Goal: Task Accomplishment & Management: Use online tool/utility

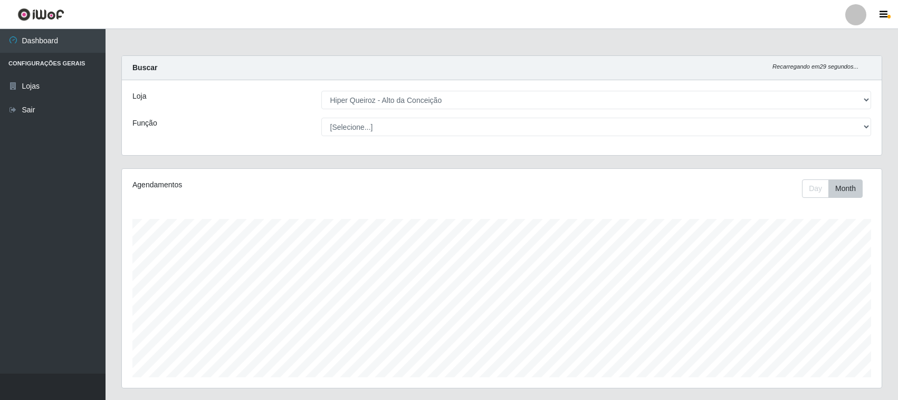
select select "515"
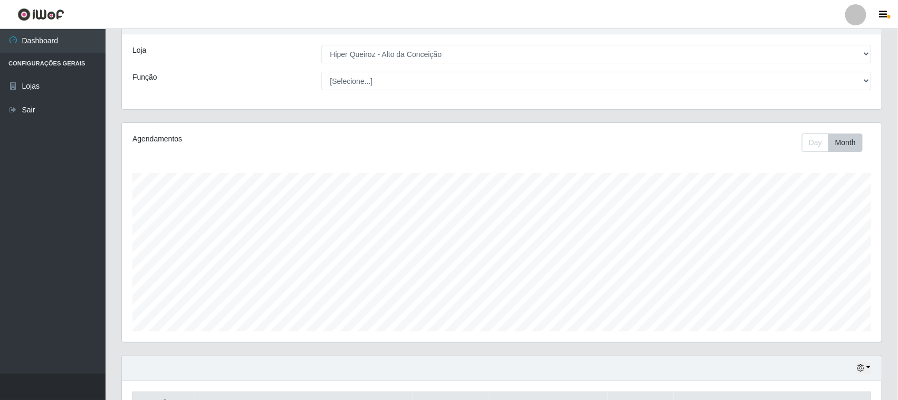
scroll to position [38, 0]
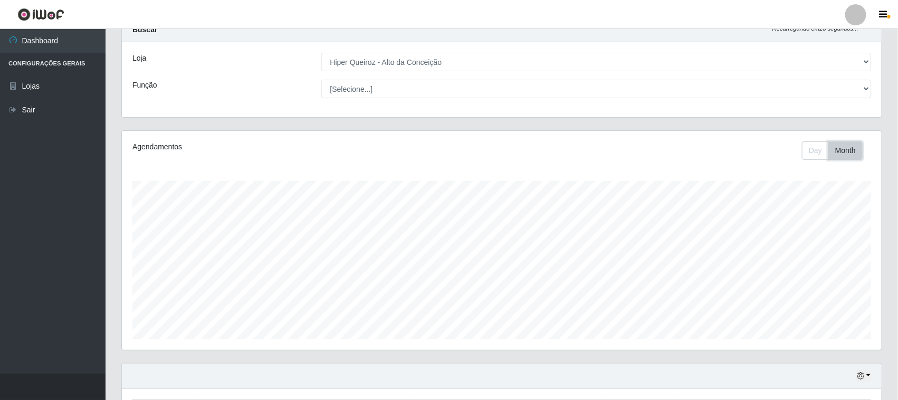
click at [839, 154] on button "Month" at bounding box center [845, 150] width 34 height 18
click at [835, 151] on button "Month" at bounding box center [845, 150] width 34 height 18
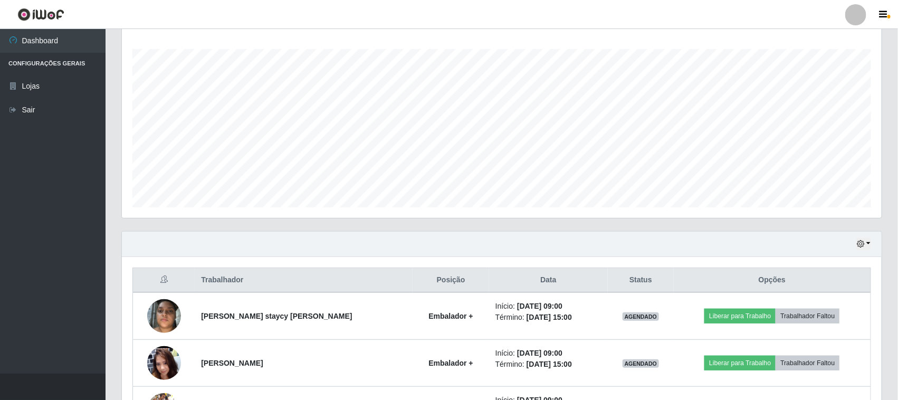
click at [853, 248] on div "Hoje 1 dia 3 dias 1 Semana Não encerrados" at bounding box center [501, 244] width 759 height 25
click at [860, 247] on icon "button" at bounding box center [859, 243] width 7 height 7
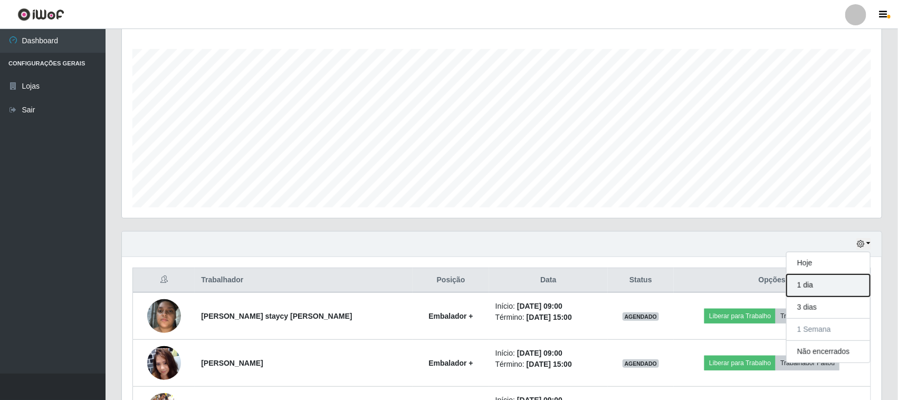
click at [837, 291] on button "1 dia" at bounding box center [827, 285] width 83 height 22
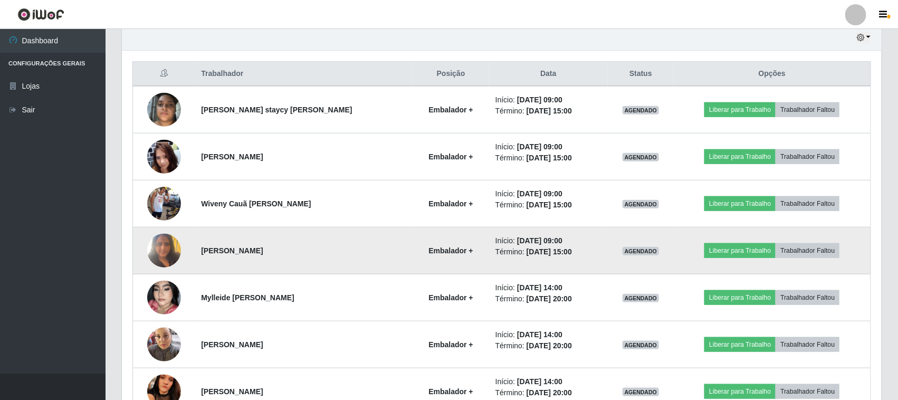
scroll to position [434, 0]
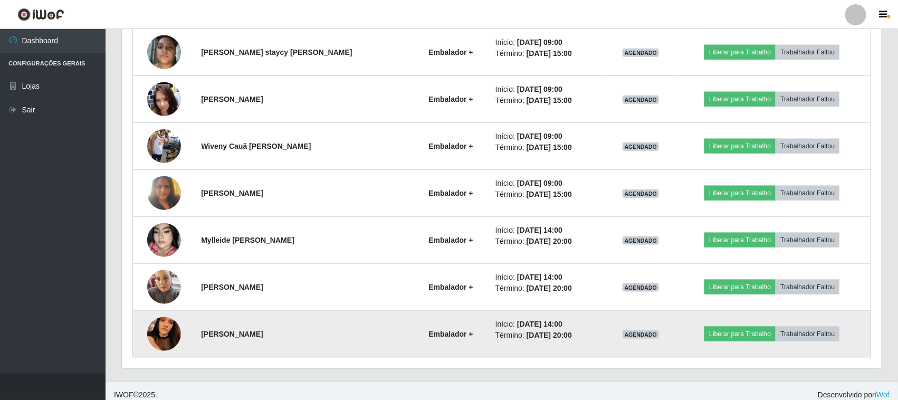
click at [153, 330] on img at bounding box center [164, 333] width 34 height 75
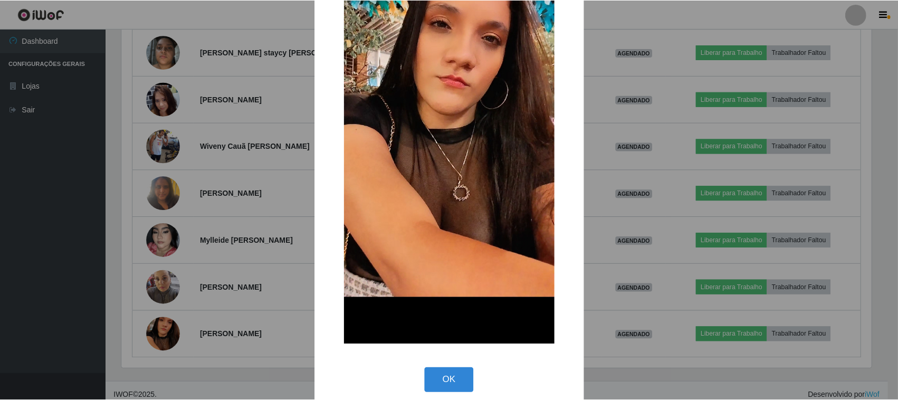
scroll to position [161, 0]
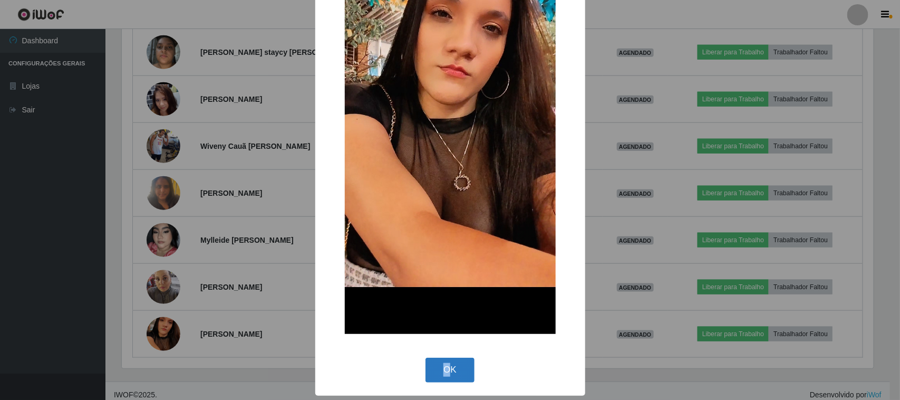
drag, startPoint x: 441, startPoint y: 354, endPoint x: 444, endPoint y: 365, distance: 11.4
click at [444, 365] on div "OK Cancel" at bounding box center [450, 370] width 249 height 30
click at [444, 367] on button "OK" at bounding box center [450, 370] width 49 height 25
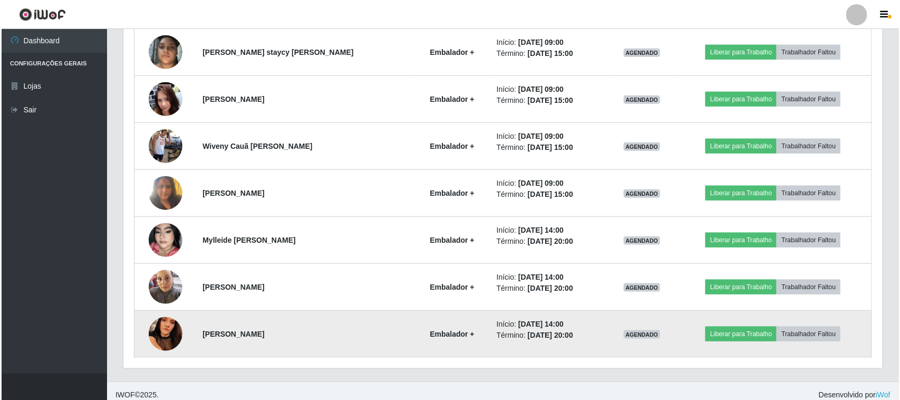
scroll to position [368, 0]
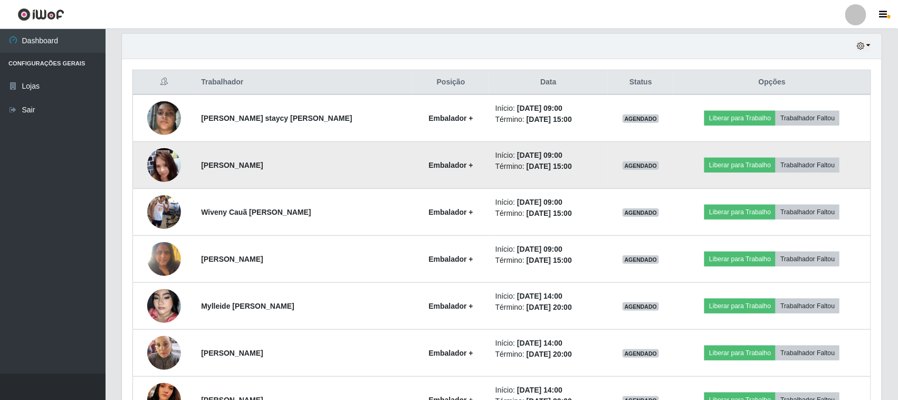
click at [156, 171] on img at bounding box center [164, 164] width 34 height 75
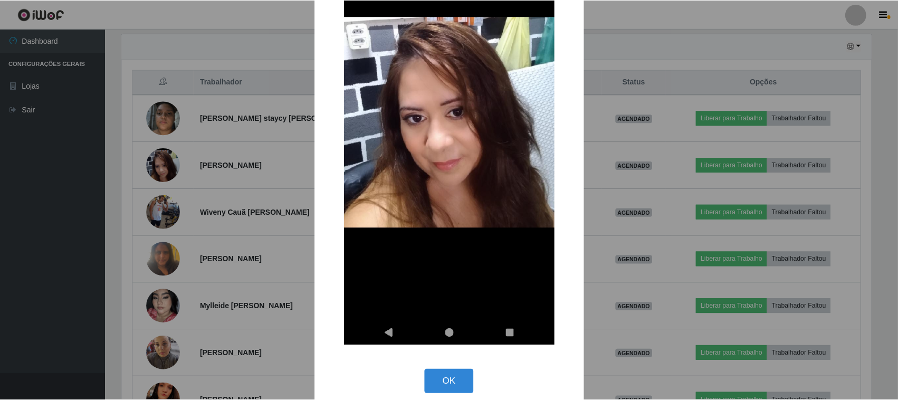
scroll to position [164, 0]
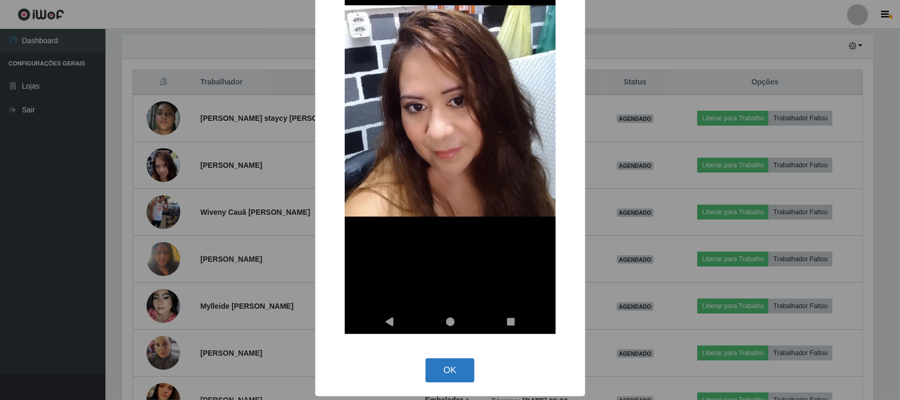
click at [432, 364] on button "OK" at bounding box center [450, 370] width 49 height 25
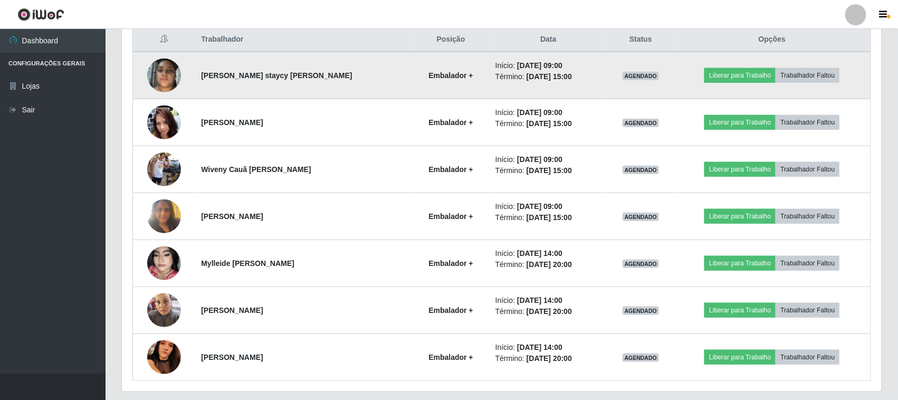
scroll to position [434, 0]
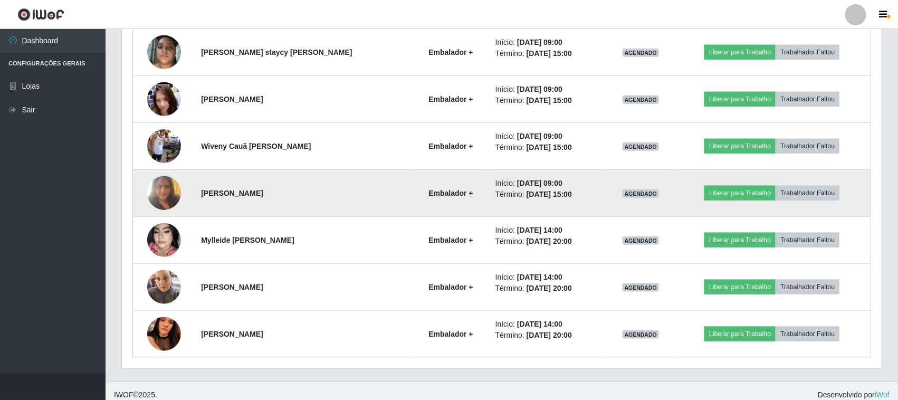
click at [164, 190] on img at bounding box center [164, 192] width 34 height 45
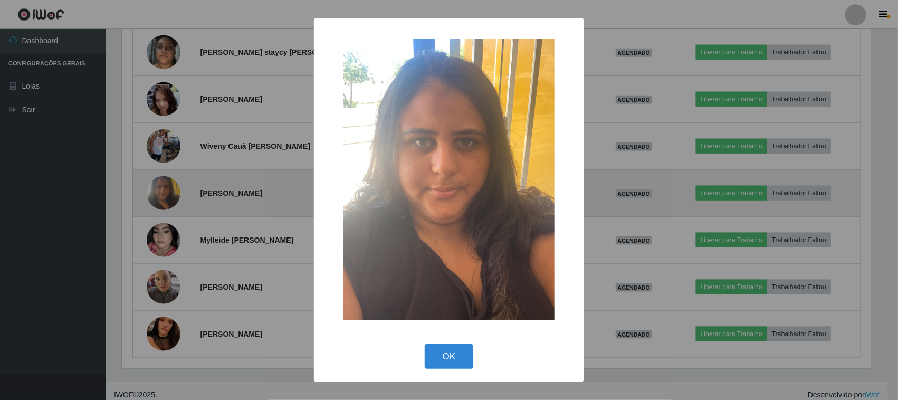
scroll to position [219, 752]
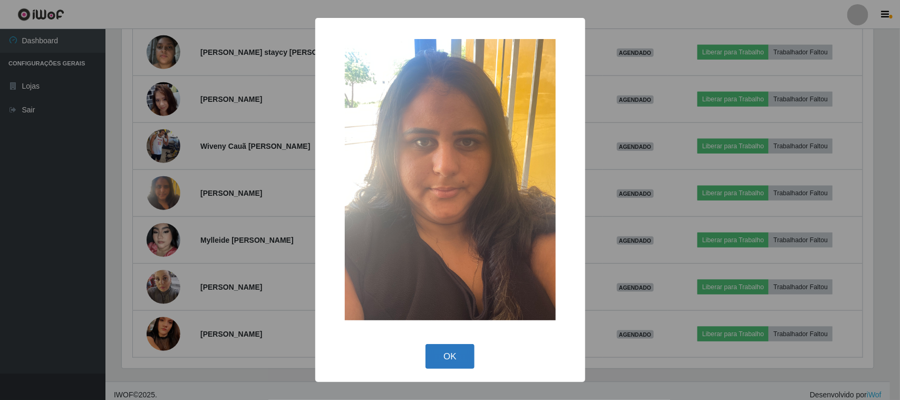
click at [451, 365] on button "OK" at bounding box center [450, 356] width 49 height 25
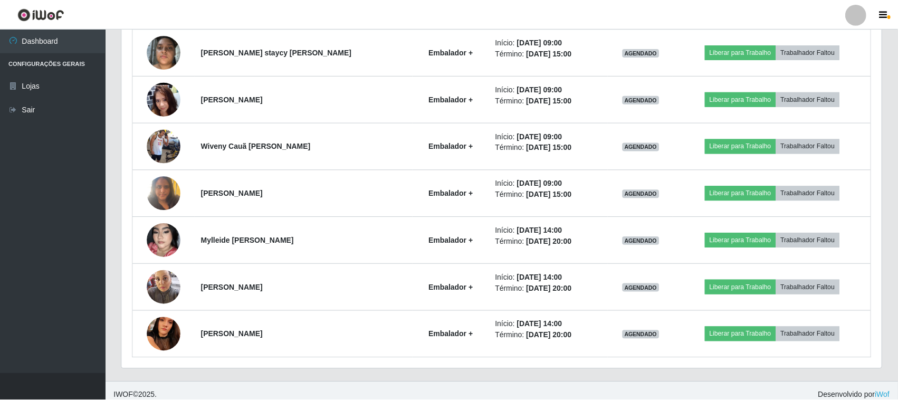
scroll to position [219, 759]
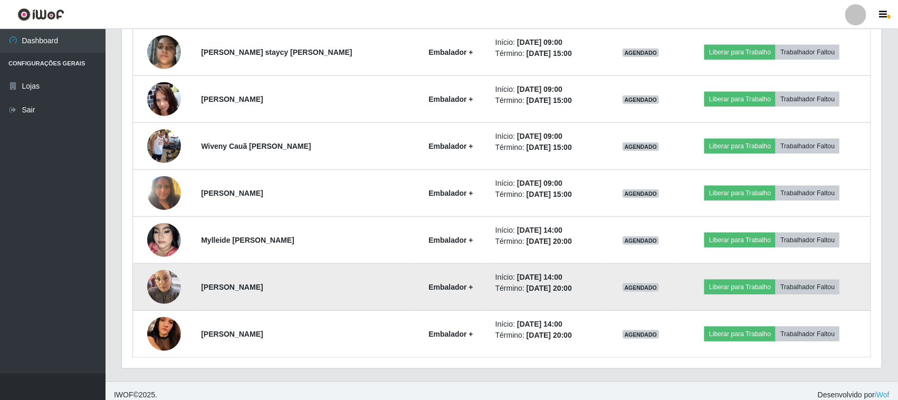
click at [153, 288] on img at bounding box center [164, 286] width 34 height 45
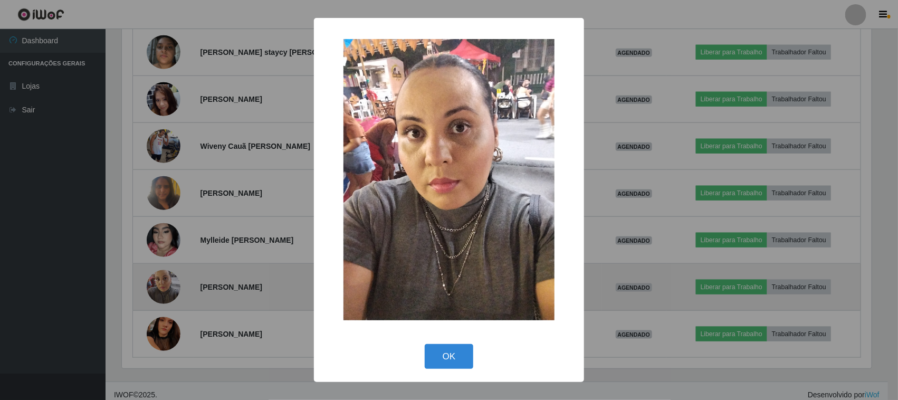
scroll to position [219, 752]
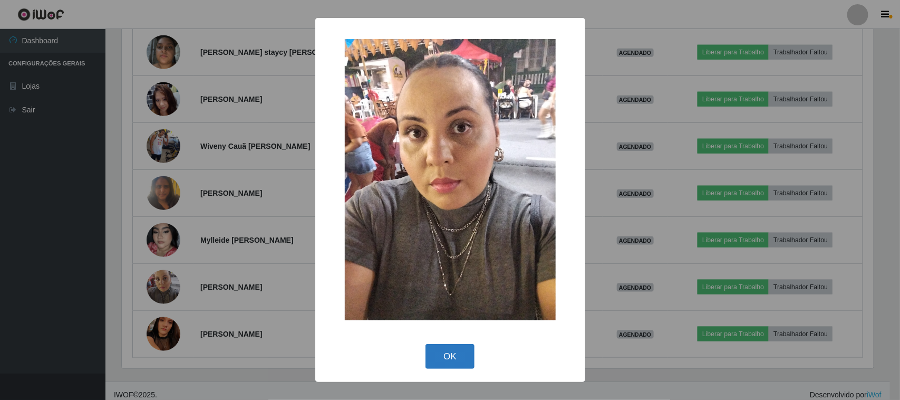
click at [442, 359] on button "OK" at bounding box center [450, 356] width 49 height 25
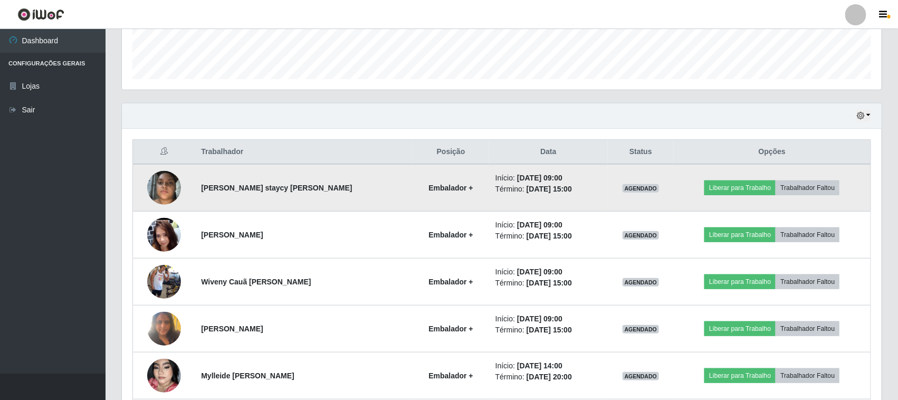
scroll to position [236, 0]
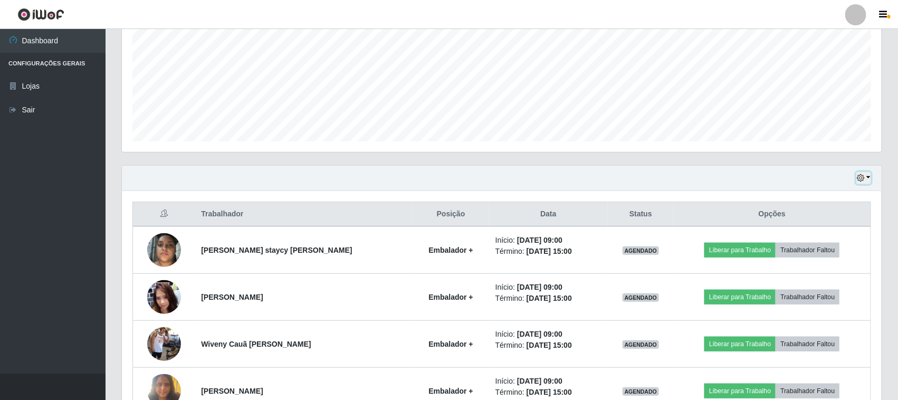
click at [867, 179] on button "button" at bounding box center [863, 178] width 15 height 12
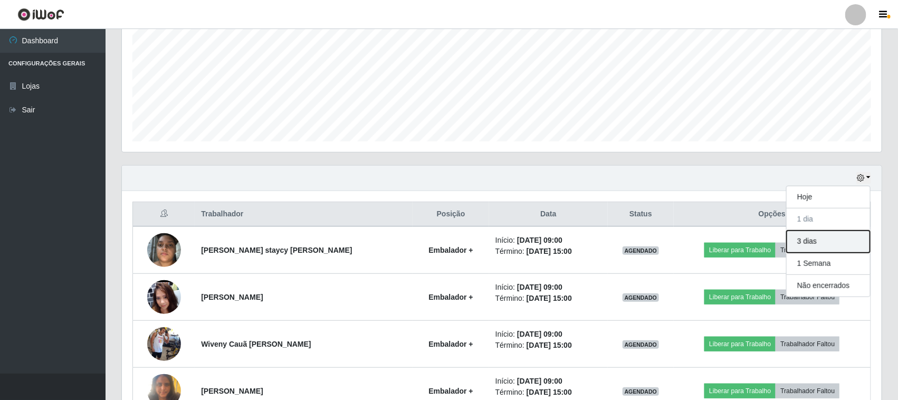
click at [815, 248] on button "3 dias" at bounding box center [827, 241] width 83 height 22
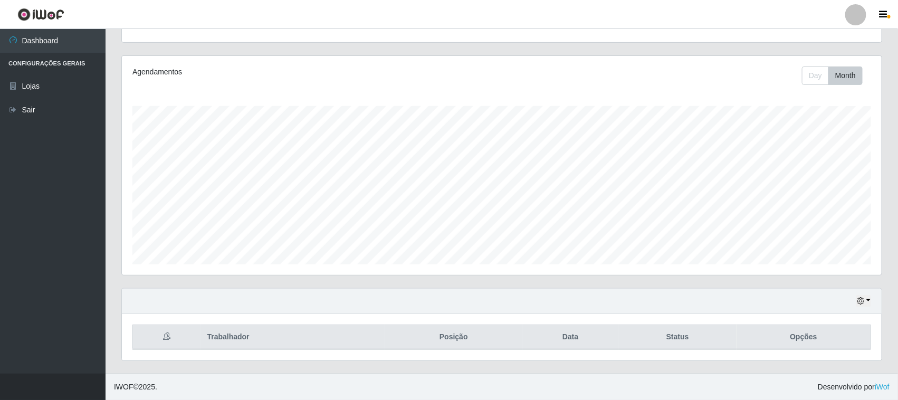
scroll to position [0, 0]
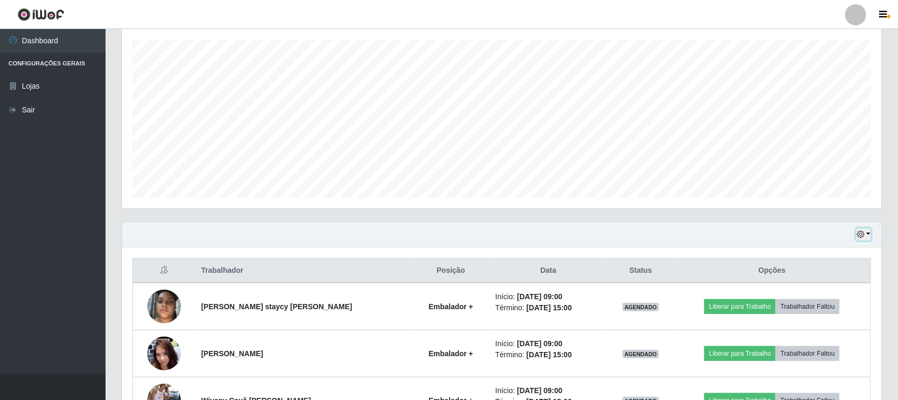
click at [858, 233] on icon "button" at bounding box center [859, 233] width 7 height 7
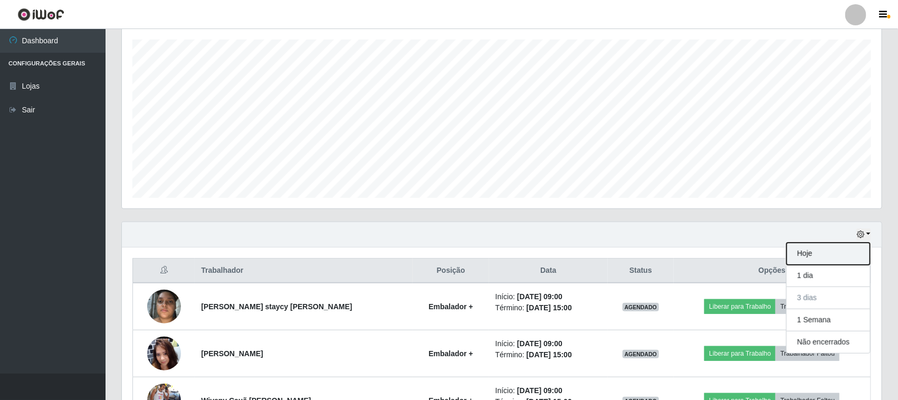
click at [824, 255] on button "Hoje" at bounding box center [827, 254] width 83 height 22
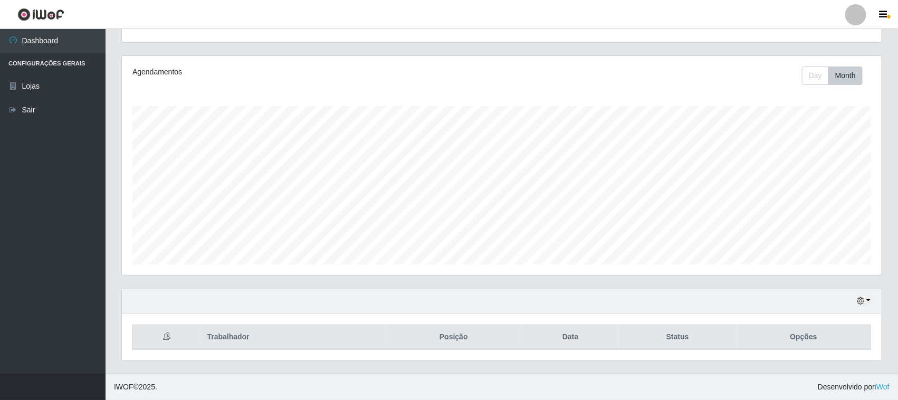
click at [870, 303] on div "Hoje 1 dia 3 dias 1 Semana Não encerrados" at bounding box center [501, 300] width 759 height 25
click at [864, 301] on icon "button" at bounding box center [859, 300] width 7 height 7
click at [816, 222] on button "1 dia" at bounding box center [827, 217] width 83 height 22
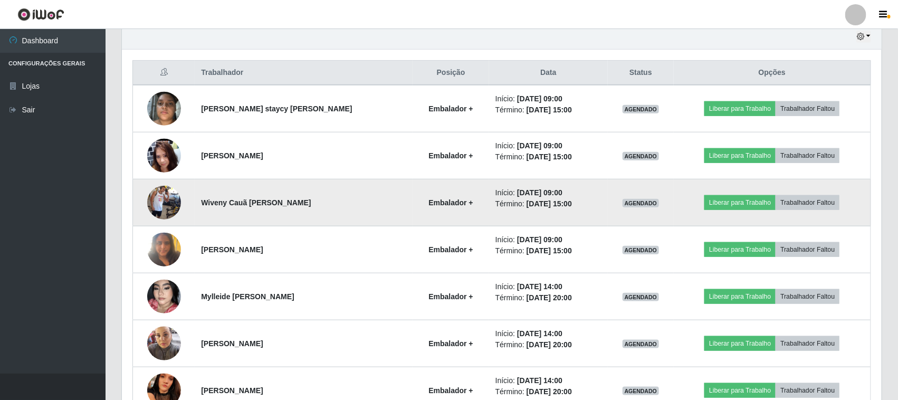
click at [150, 203] on img at bounding box center [164, 202] width 34 height 60
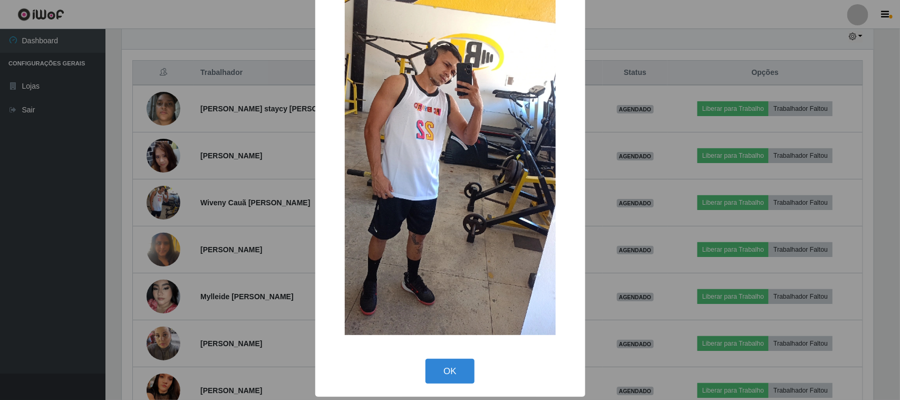
click at [425, 214] on img at bounding box center [450, 147] width 211 height 375
click at [447, 368] on button "OK" at bounding box center [450, 371] width 49 height 25
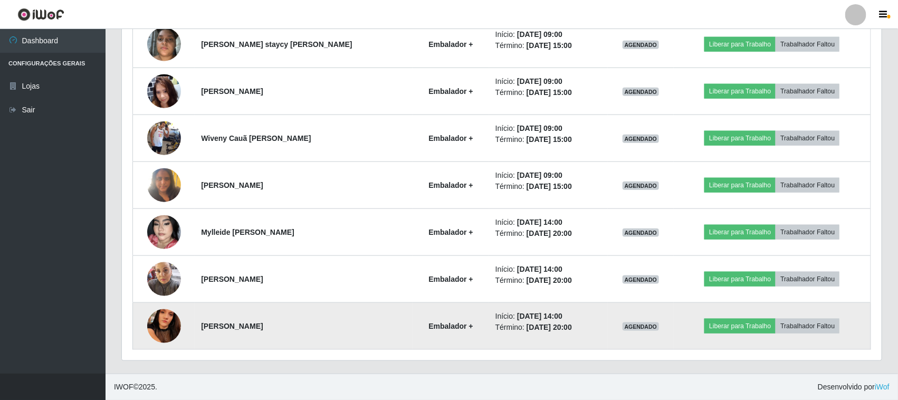
click at [172, 326] on img at bounding box center [164, 325] width 34 height 75
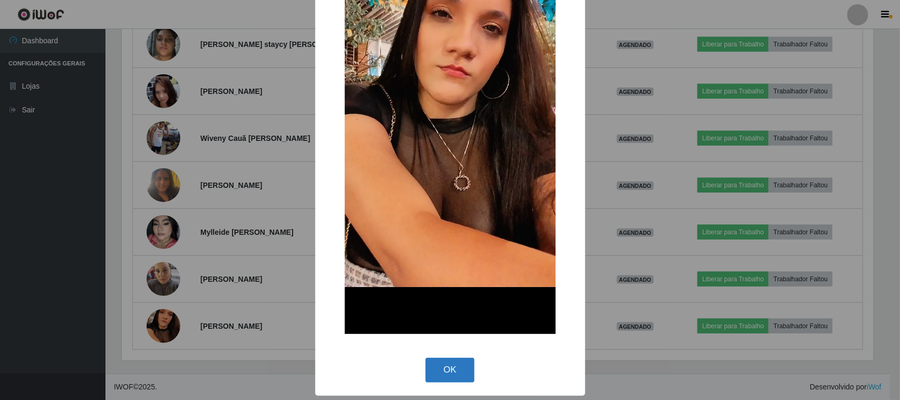
click at [443, 364] on button "OK" at bounding box center [450, 370] width 49 height 25
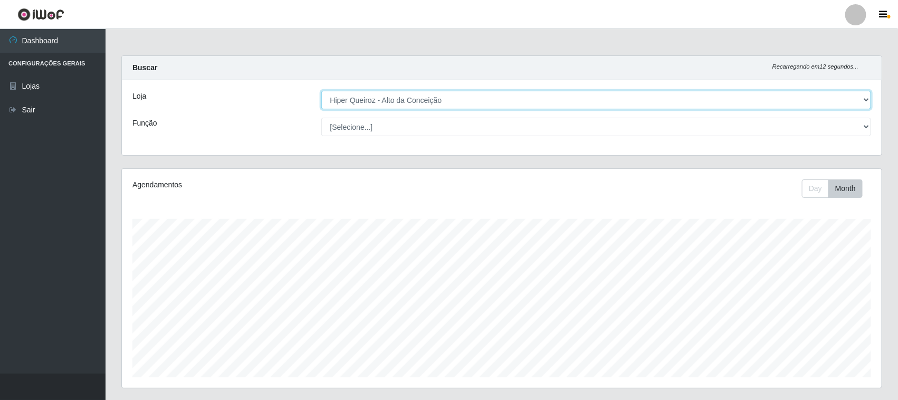
click at [864, 101] on select "[Selecione...] Hiper Queiroz - [GEOGRAPHIC_DATA]" at bounding box center [596, 100] width 550 height 18
click at [321, 91] on select "[Selecione...] Hiper Queiroz - [GEOGRAPHIC_DATA]" at bounding box center [596, 100] width 550 height 18
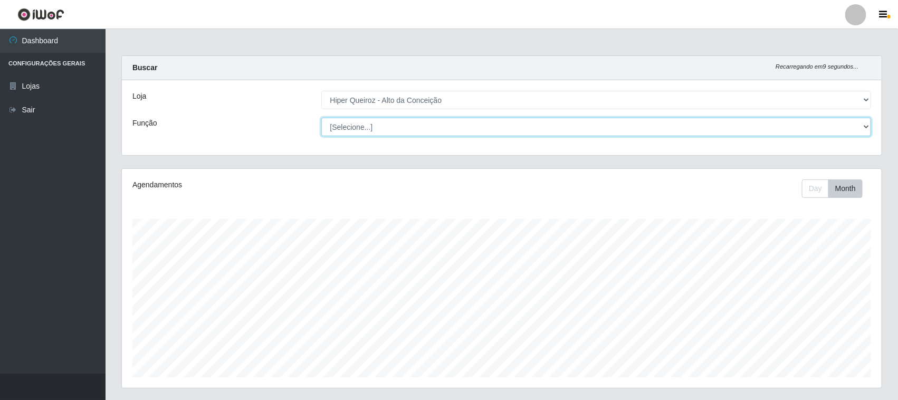
click at [827, 122] on select "[Selecione...] Embalador Embalador + Embalador ++ Operador de Caixa Operador de…" at bounding box center [596, 127] width 550 height 18
click at [321, 118] on select "[Selecione...] Embalador Embalador + Embalador ++ Operador de Caixa Operador de…" at bounding box center [596, 127] width 550 height 18
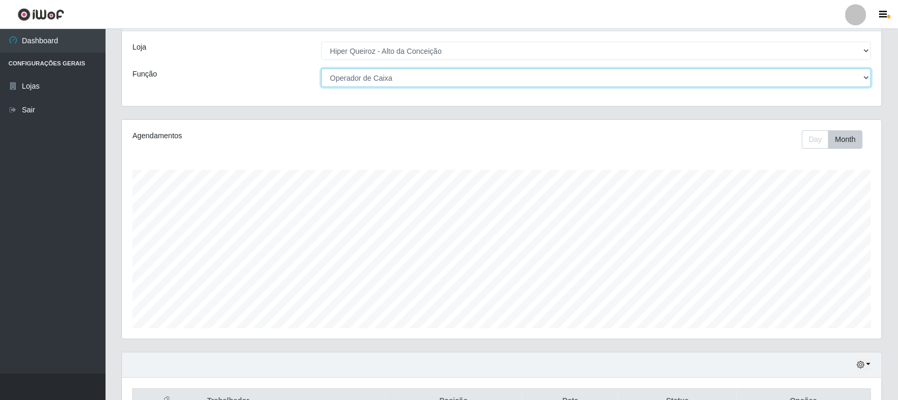
scroll to position [114, 0]
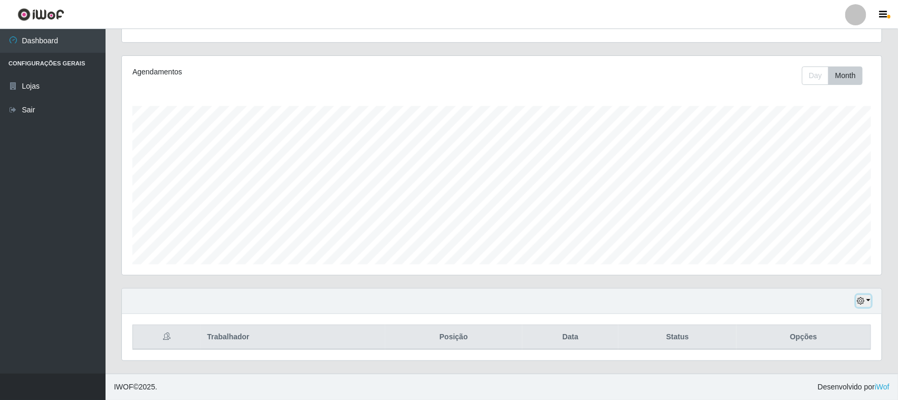
click at [867, 304] on button "button" at bounding box center [863, 301] width 15 height 12
click at [871, 305] on div "Hoje 1 dia 3 dias 1 Semana Não encerrados" at bounding box center [501, 300] width 759 height 25
click at [869, 305] on button "button" at bounding box center [863, 301] width 15 height 12
click at [861, 305] on button "button" at bounding box center [863, 301] width 15 height 12
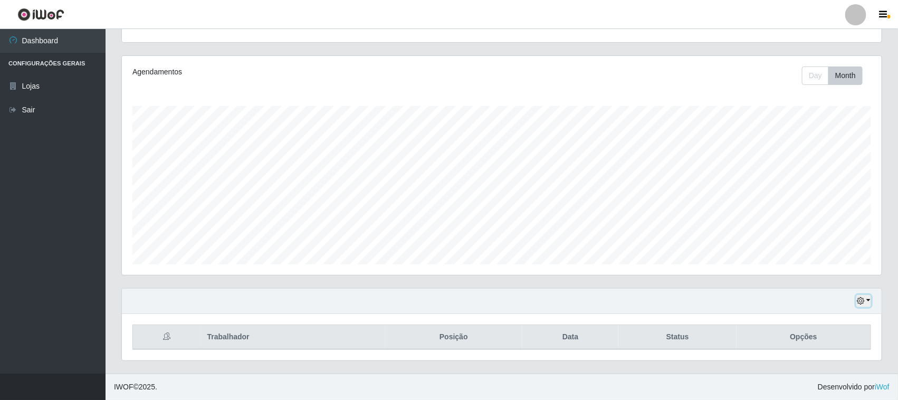
scroll to position [0, 0]
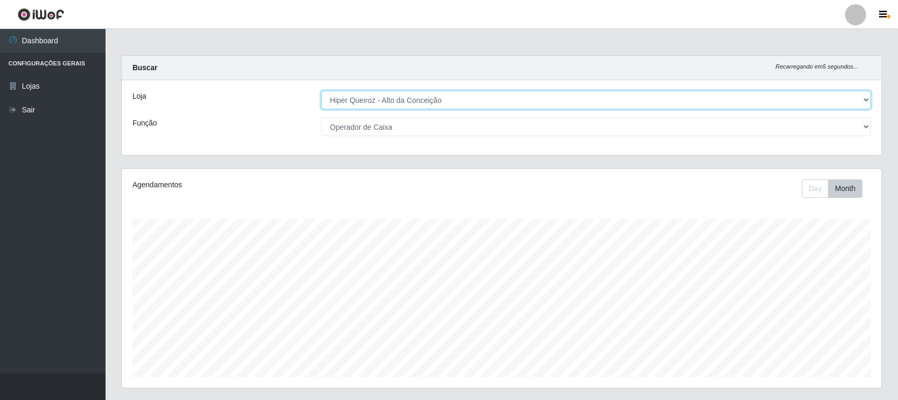
click at [868, 102] on select "[Selecione...] Hiper Queiroz - [GEOGRAPHIC_DATA]" at bounding box center [596, 100] width 550 height 18
click at [321, 91] on select "[Selecione...] Hiper Queiroz - [GEOGRAPHIC_DATA]" at bounding box center [596, 100] width 550 height 18
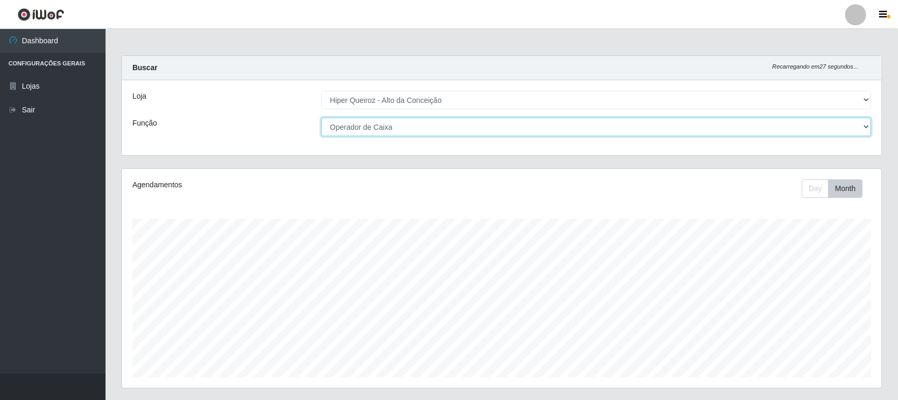
click at [423, 126] on select "[Selecione...] Embalador Embalador + Embalador ++ Operador de Caixa Operador de…" at bounding box center [596, 127] width 550 height 18
select select "[Selecione...]"
click at [321, 118] on select "[Selecione...] Embalador Embalador + Embalador ++ Operador de Caixa Operador de…" at bounding box center [596, 127] width 550 height 18
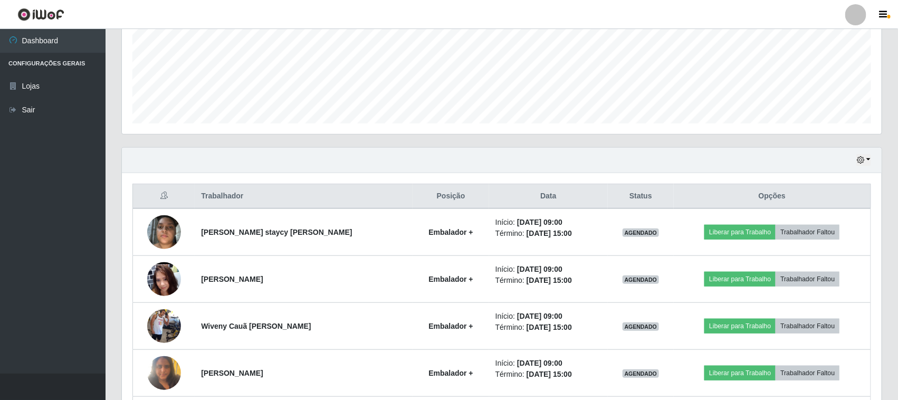
scroll to position [264, 0]
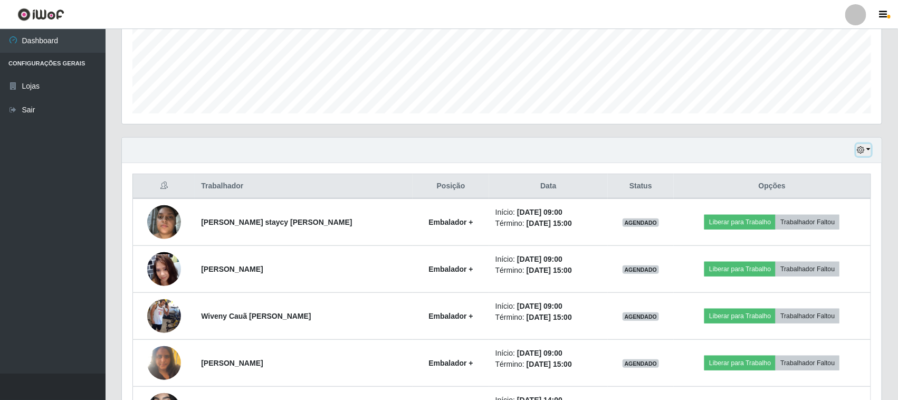
click at [856, 156] on button "button" at bounding box center [863, 150] width 15 height 12
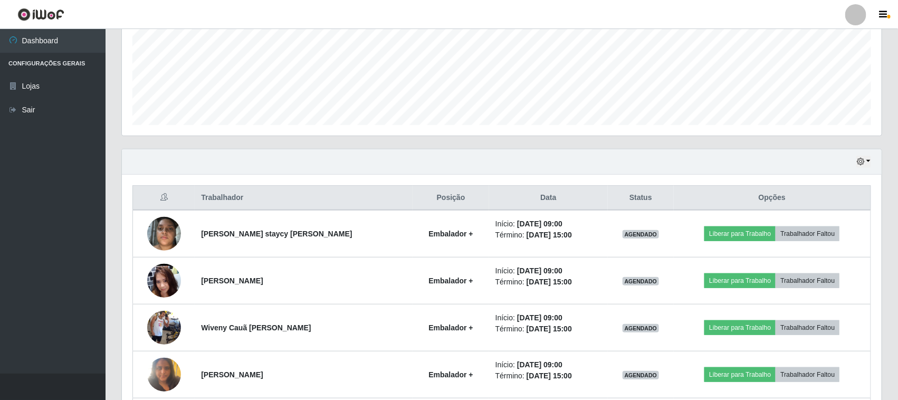
scroll to position [179, 0]
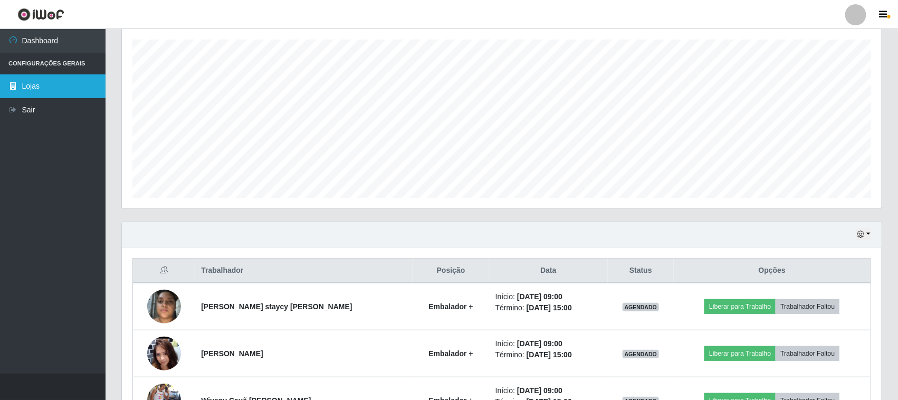
click at [33, 86] on link "Lojas" at bounding box center [52, 86] width 105 height 24
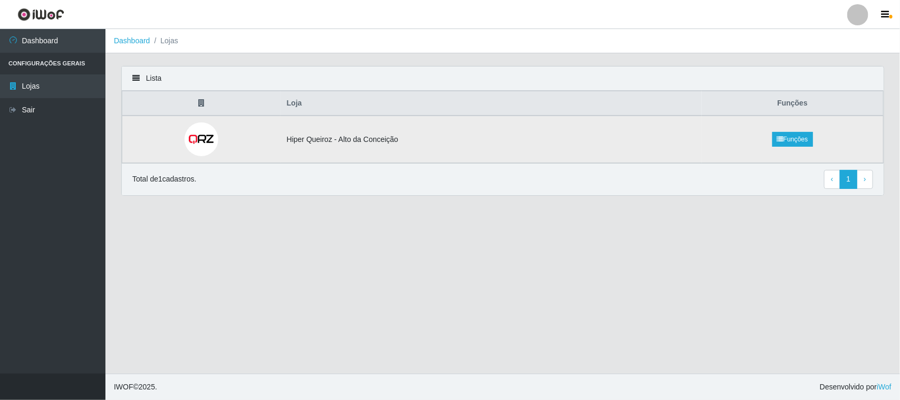
click at [215, 138] on img at bounding box center [202, 139] width 34 height 34
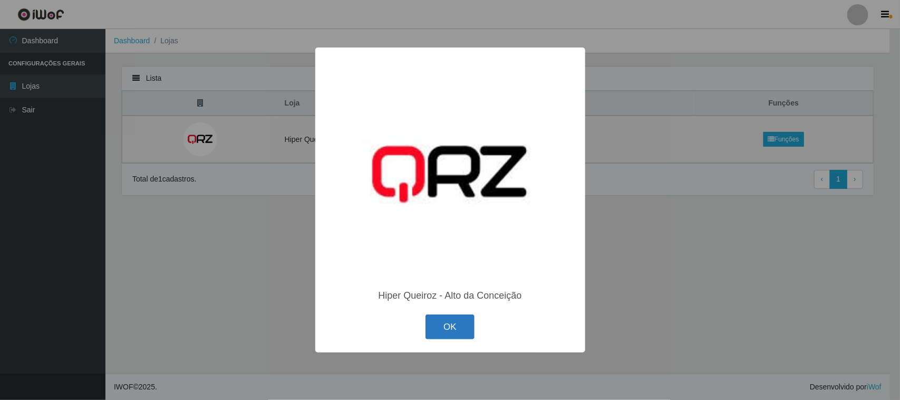
click at [459, 336] on button "OK" at bounding box center [450, 326] width 49 height 25
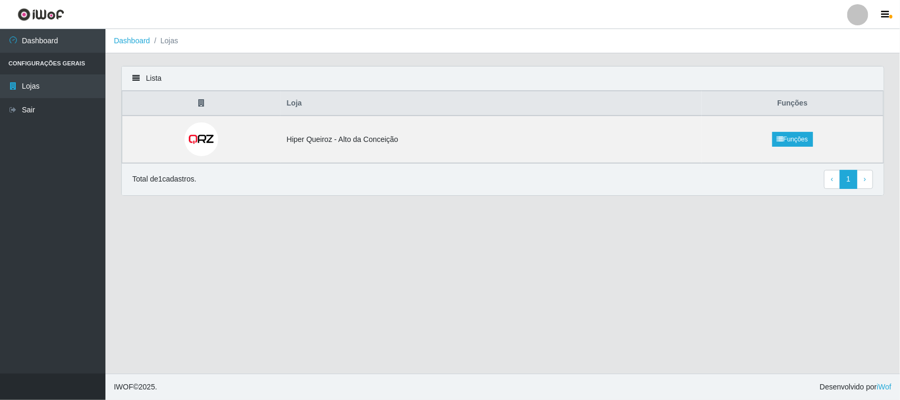
click at [180, 177] on p "Total de 1 cadastros." at bounding box center [164, 179] width 64 height 11
click at [325, 146] on td "Hiper Queiroz - Alto da Conceição" at bounding box center [491, 138] width 421 height 47
click at [796, 141] on link "Funções" at bounding box center [793, 139] width 41 height 15
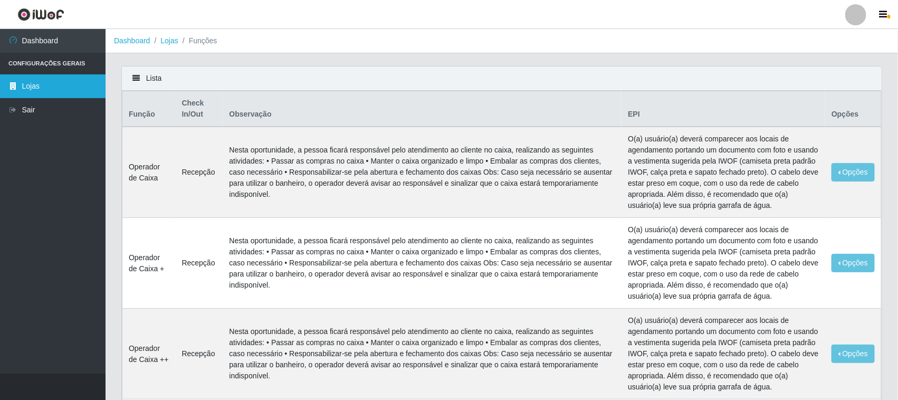
click at [58, 83] on link "Lojas" at bounding box center [52, 86] width 105 height 24
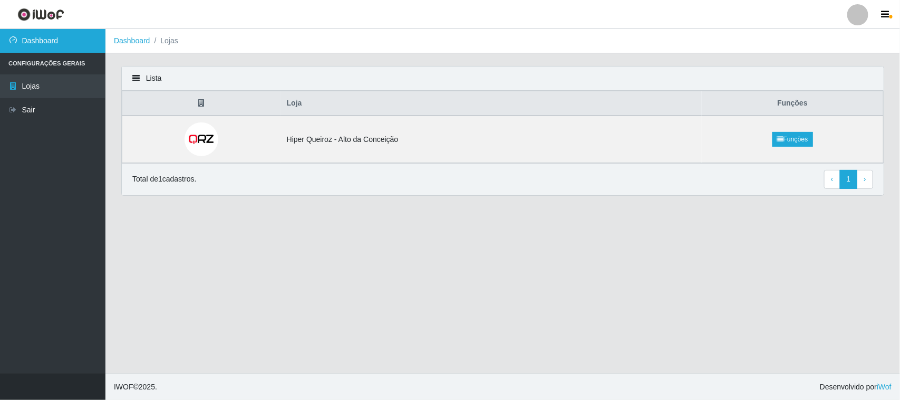
click at [53, 51] on link "Dashboard" at bounding box center [52, 41] width 105 height 24
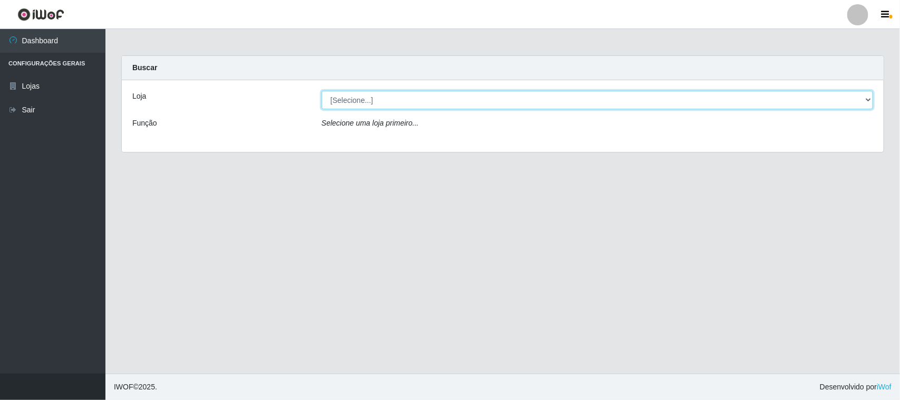
click at [392, 98] on select "[Selecione...] Hiper Queiroz - [GEOGRAPHIC_DATA]" at bounding box center [598, 100] width 552 height 18
select select "515"
click at [322, 91] on select "[Selecione...] Hiper Queiroz - [GEOGRAPHIC_DATA]" at bounding box center [598, 100] width 552 height 18
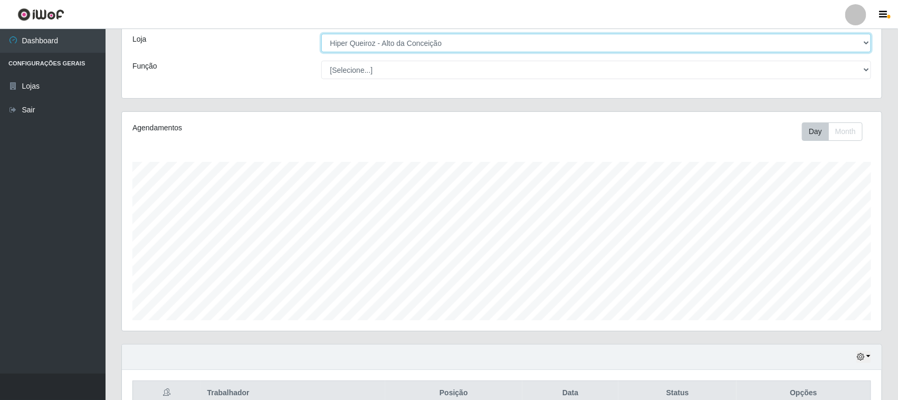
scroll to position [114, 0]
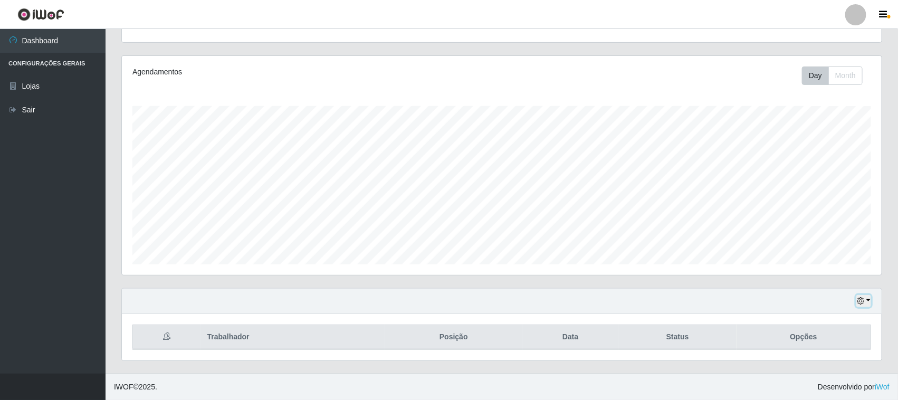
click at [869, 301] on button "button" at bounding box center [863, 301] width 15 height 12
click at [823, 220] on button "1 dia" at bounding box center [827, 217] width 83 height 22
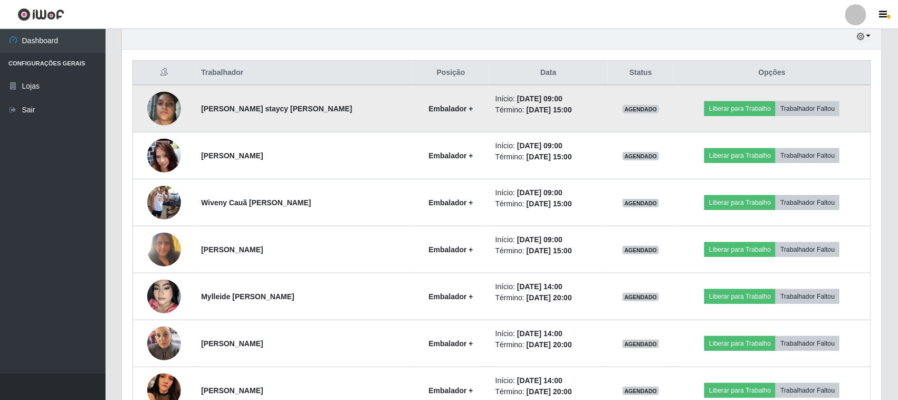
scroll to position [443, 0]
